Goal: Understand process/instructions: Learn how to perform a task or action

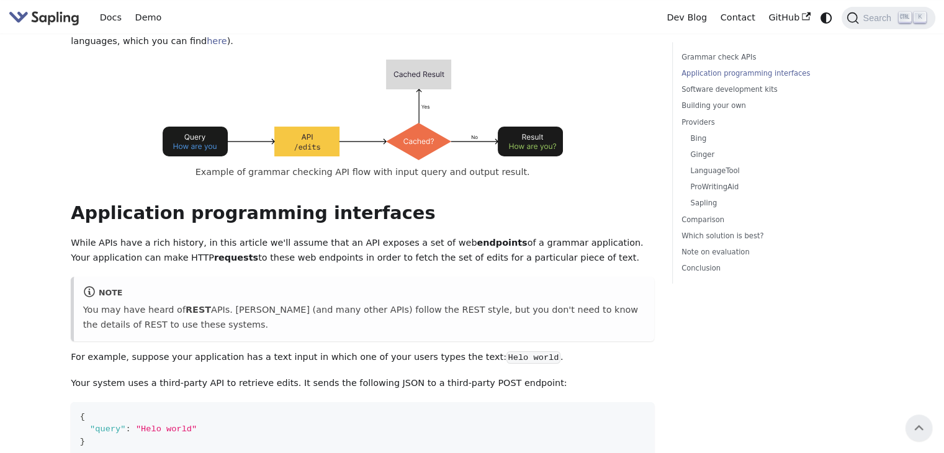
scroll to position [62, 0]
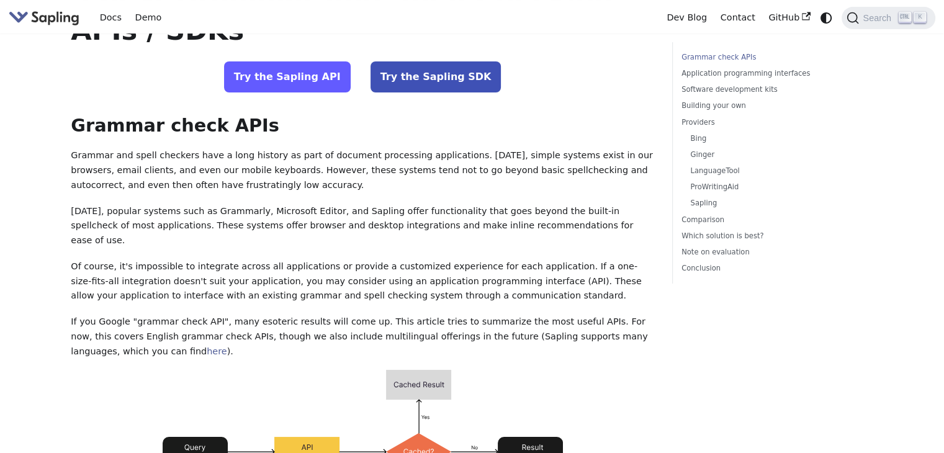
click at [290, 79] on link "Try the Sapling API" at bounding box center [287, 76] width 127 height 31
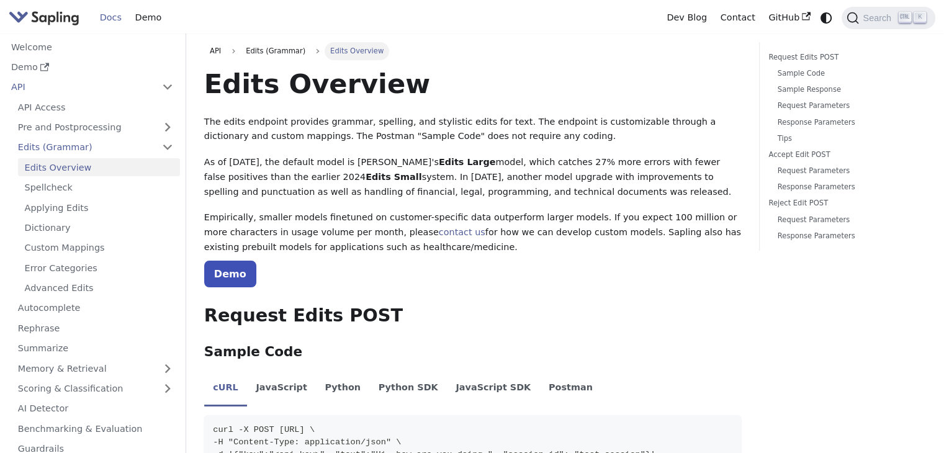
scroll to position [186, 0]
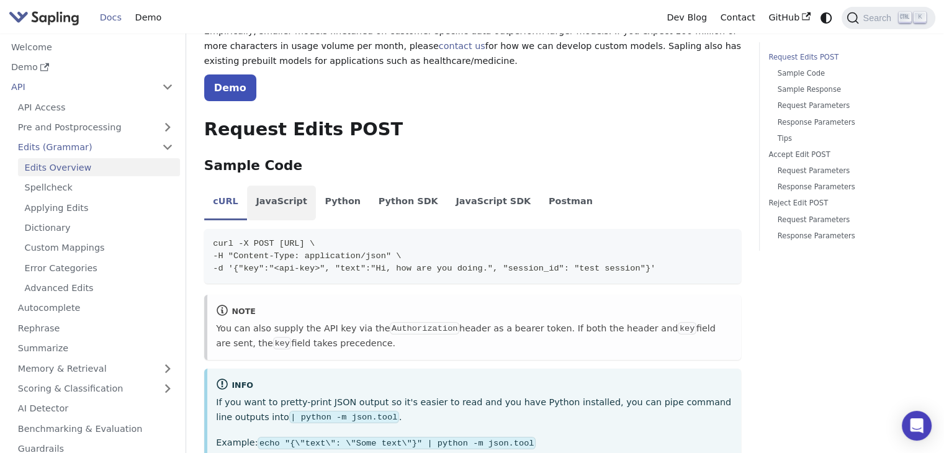
click at [281, 204] on li "JavaScript" at bounding box center [281, 203] width 69 height 35
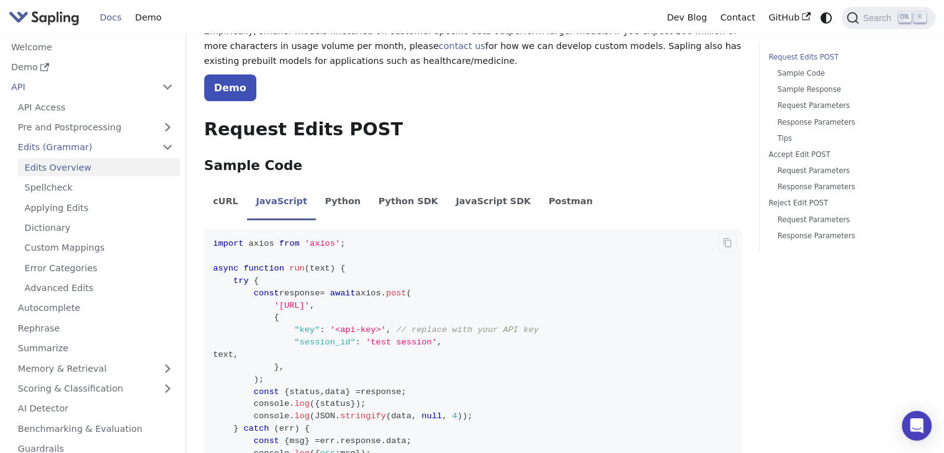
scroll to position [310, 0]
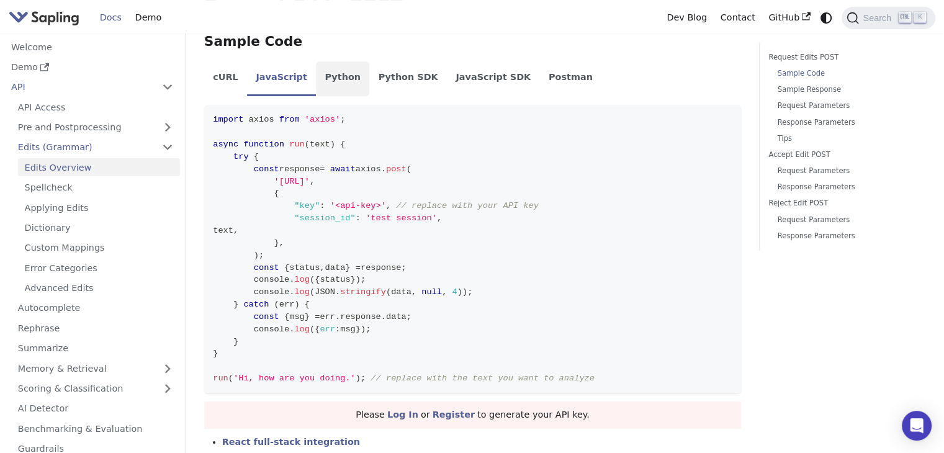
click at [328, 73] on li "Python" at bounding box center [342, 78] width 53 height 35
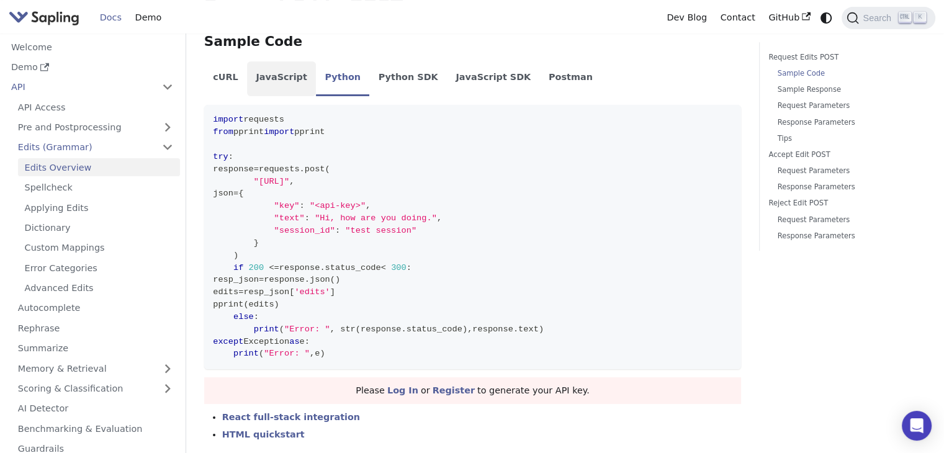
click at [279, 80] on li "JavaScript" at bounding box center [281, 78] width 69 height 35
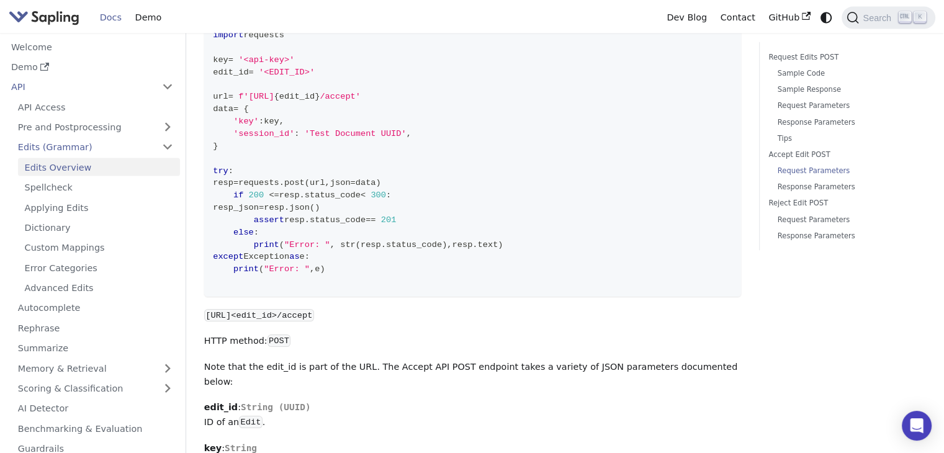
scroll to position [2855, 0]
